Goal: Task Accomplishment & Management: Use online tool/utility

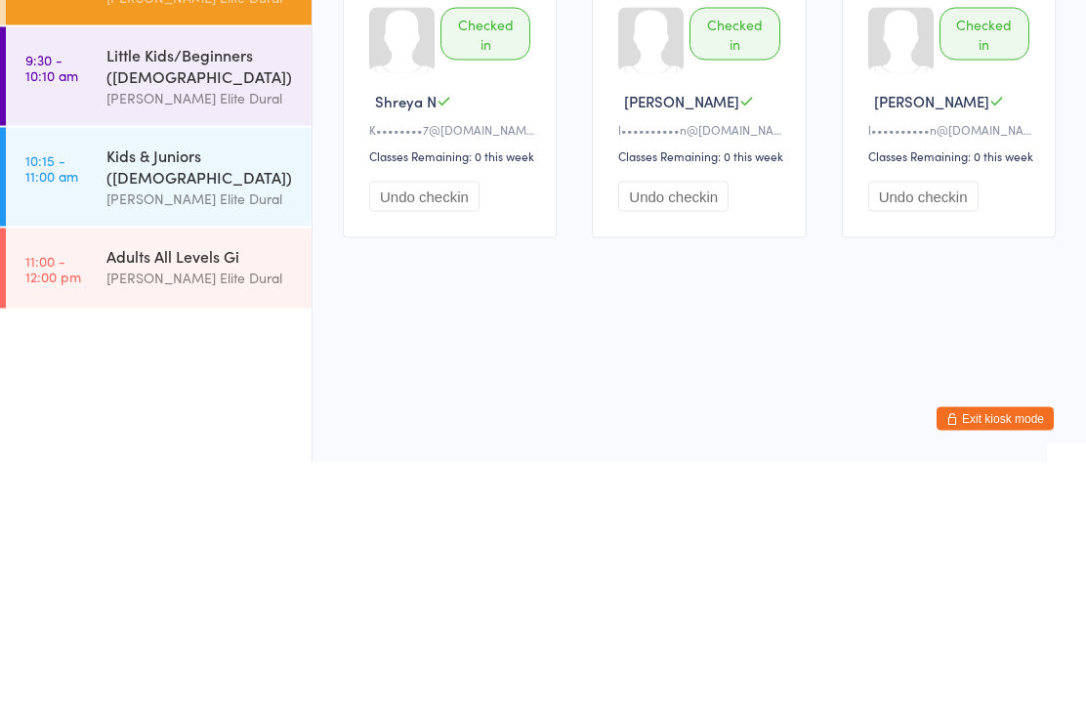
click at [139, 396] on div "Kids & Juniors ([DEMOGRAPHIC_DATA])" at bounding box center [200, 417] width 188 height 43
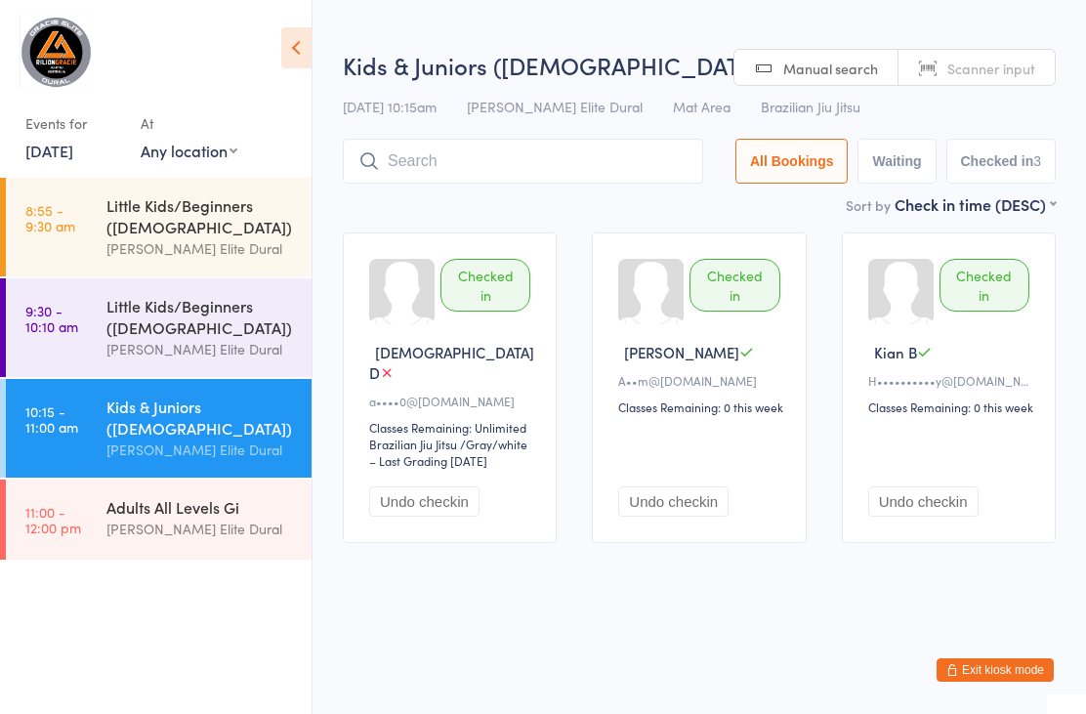
click at [405, 161] on input "search" at bounding box center [523, 161] width 360 height 45
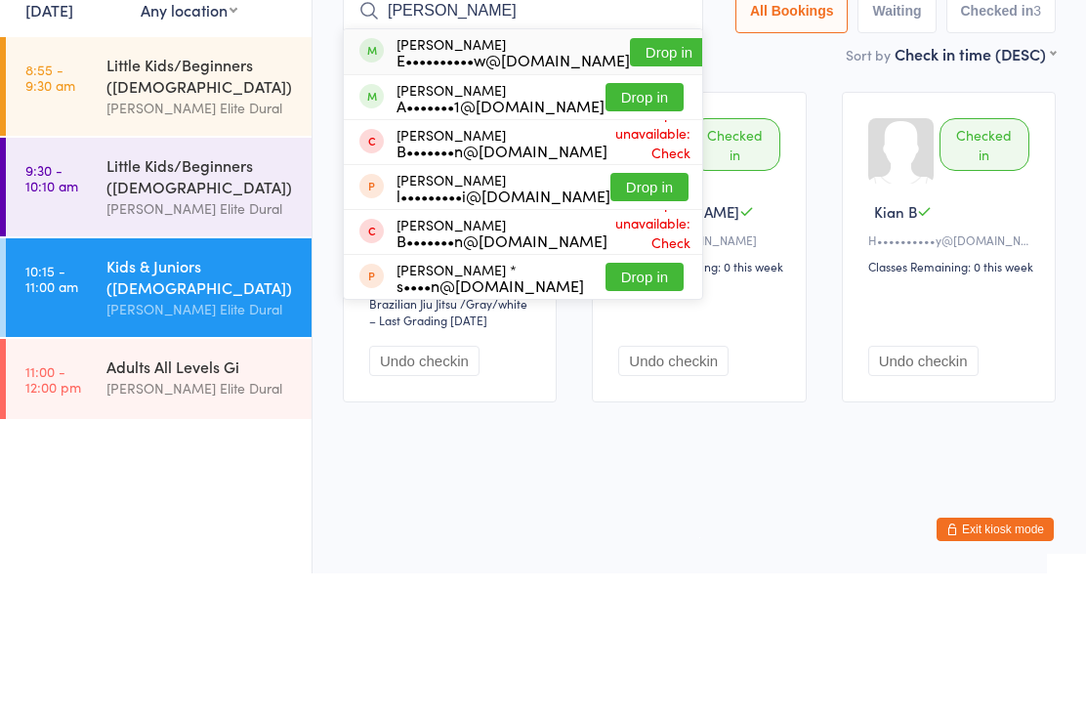
type input "[PERSON_NAME]"
click at [606, 224] on button "Drop in" at bounding box center [645, 238] width 78 height 28
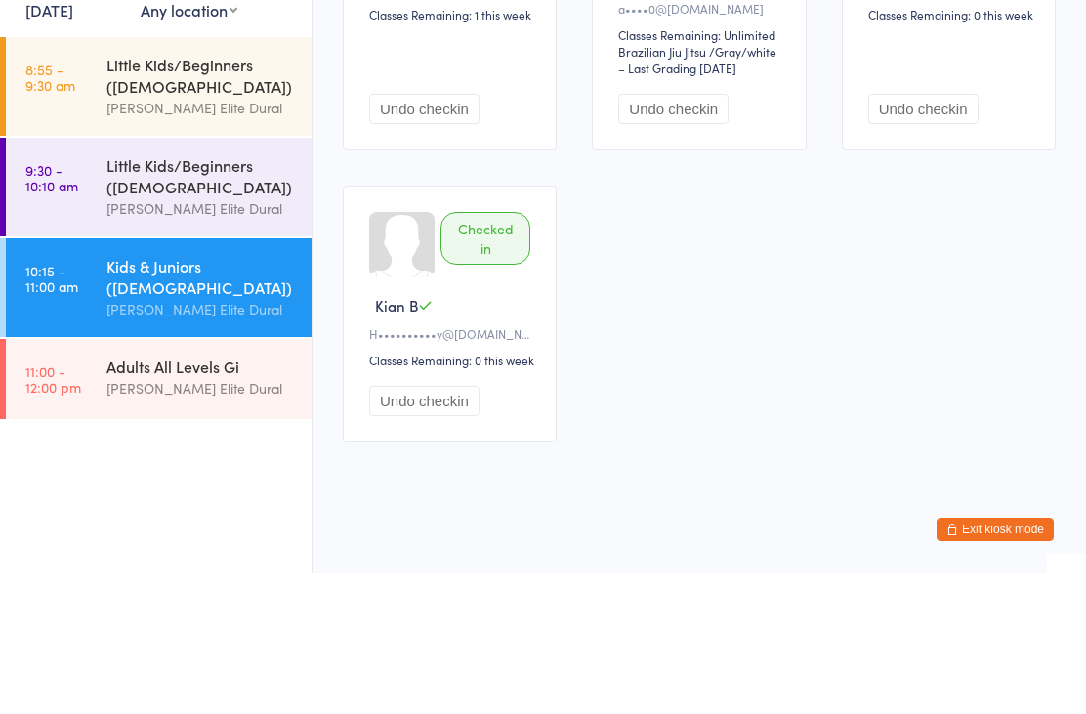
click at [380, 75] on main "Kids & Juniors ([DEMOGRAPHIC_DATA]… Check-in [DATE] 10:15am [PERSON_NAME] Elite…" at bounding box center [699, 187] width 713 height 825
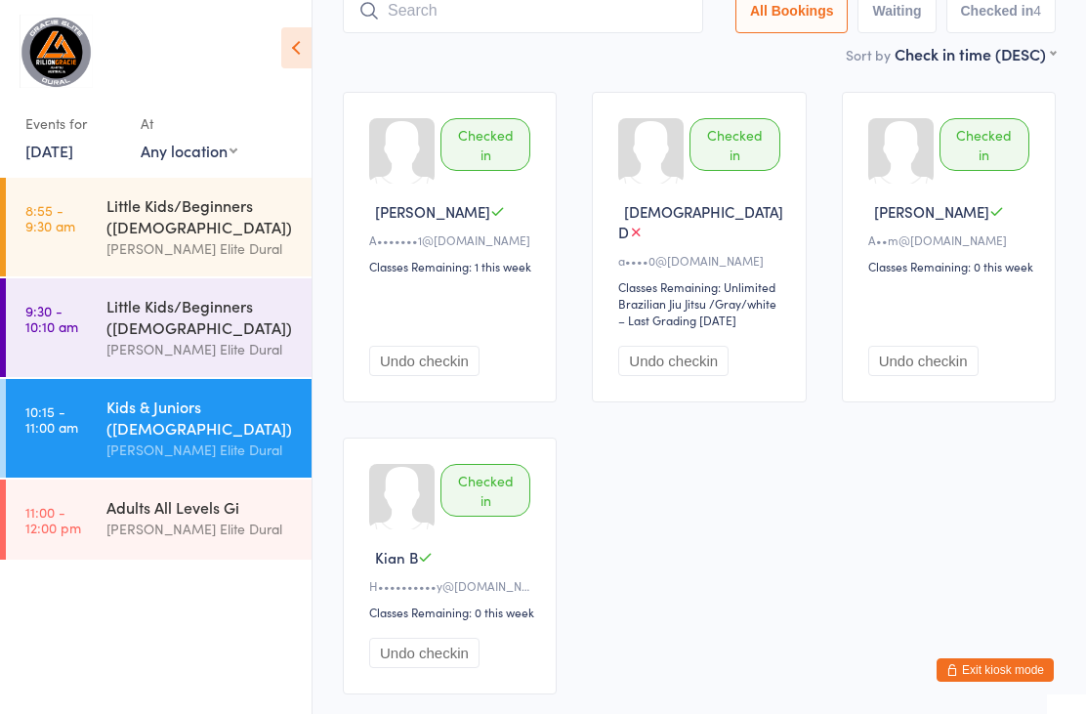
click at [437, 28] on input "search" at bounding box center [523, 10] width 360 height 45
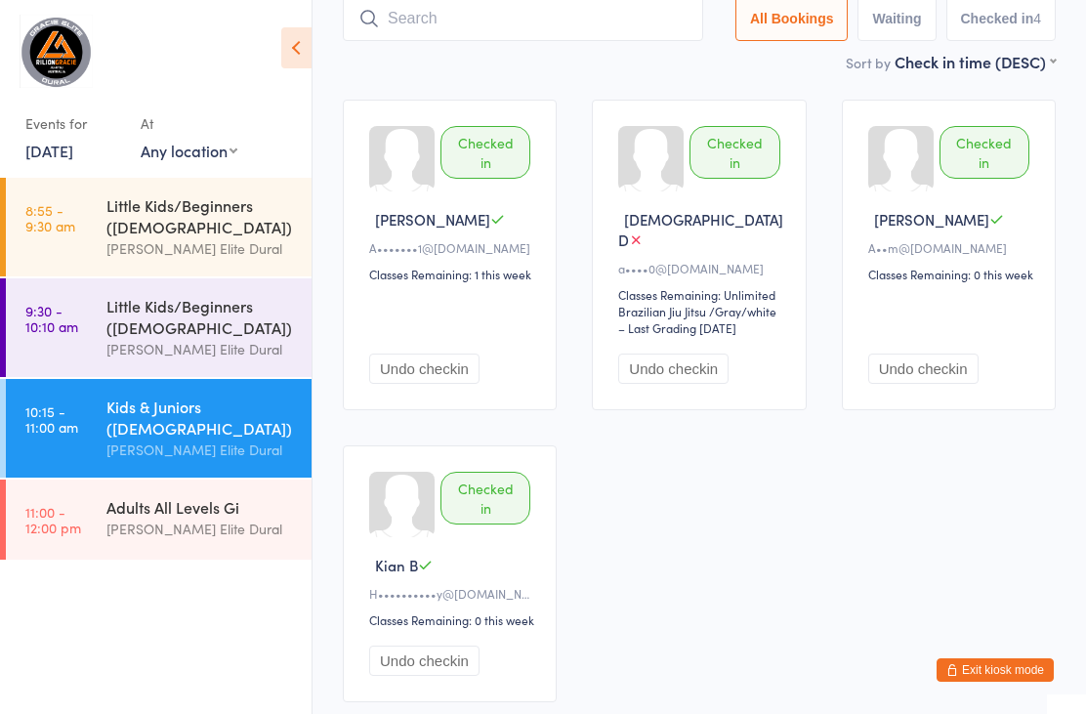
scroll to position [131, 0]
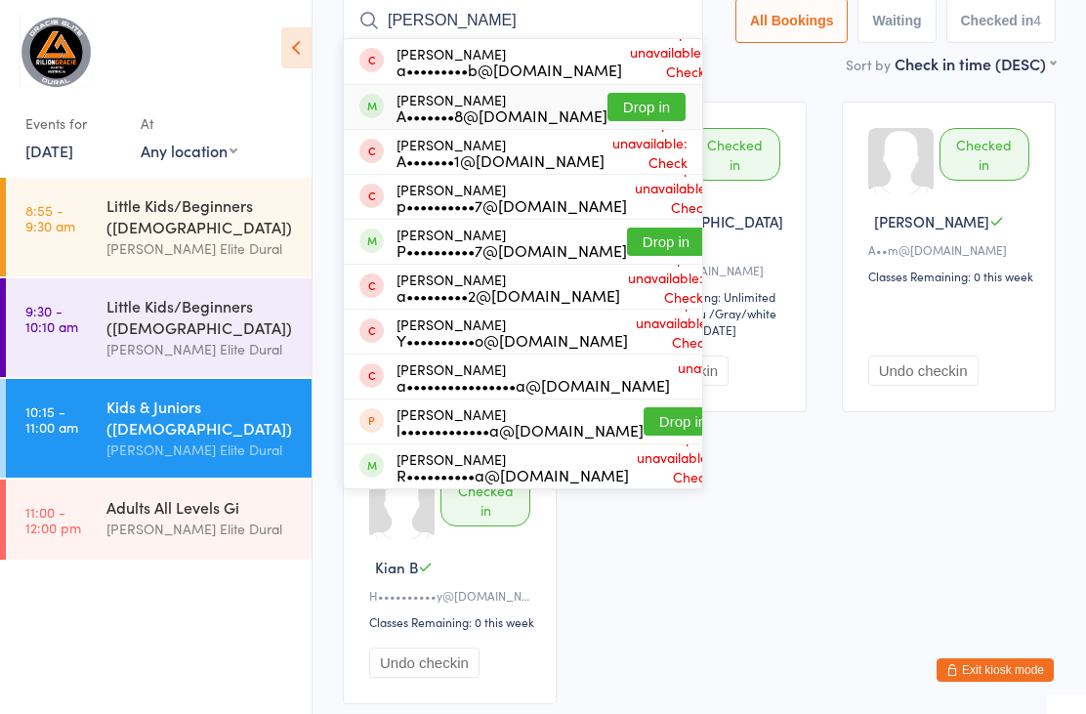
type input "[PERSON_NAME]"
click at [486, 107] on div "A•••••••8@[DOMAIN_NAME]" at bounding box center [502, 115] width 211 height 16
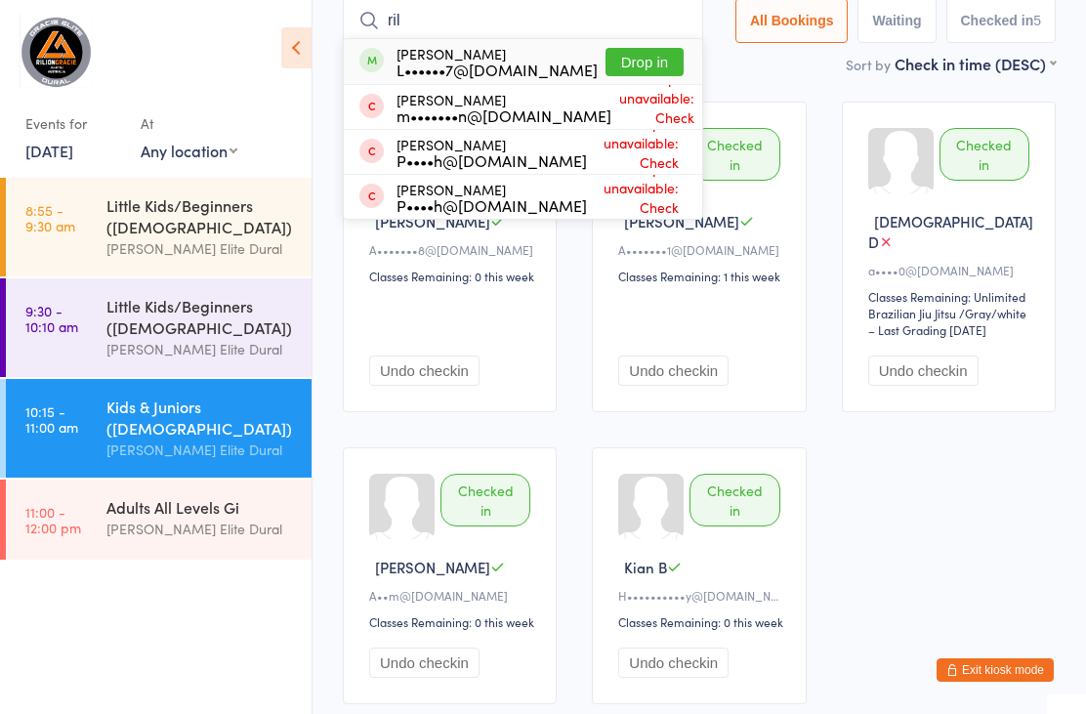
type input "ril"
click at [468, 66] on div "L••••••7@[DOMAIN_NAME]" at bounding box center [497, 70] width 201 height 16
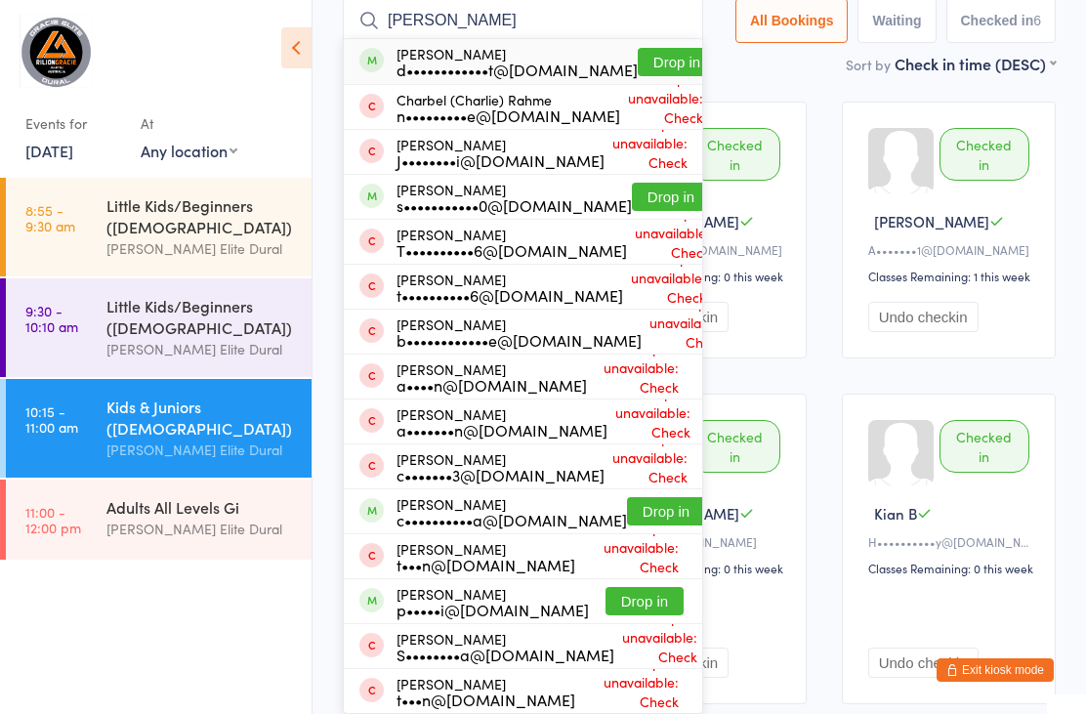
type input "[PERSON_NAME]"
click at [642, 52] on button "Drop in" at bounding box center [677, 62] width 78 height 28
